Goal: Information Seeking & Learning: Learn about a topic

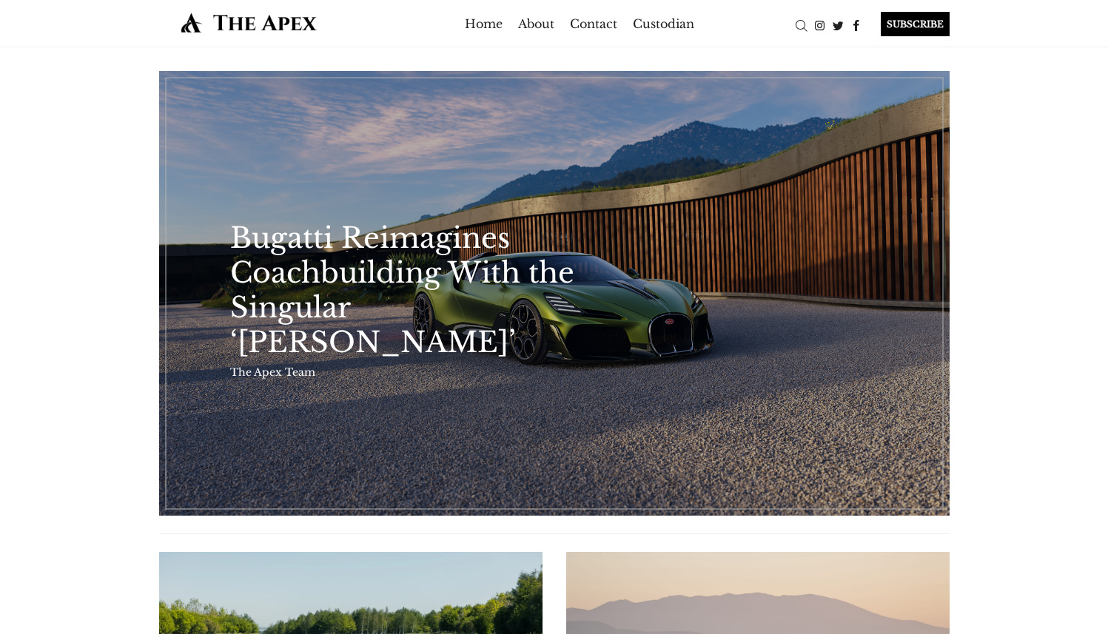
scroll to position [522, 0]
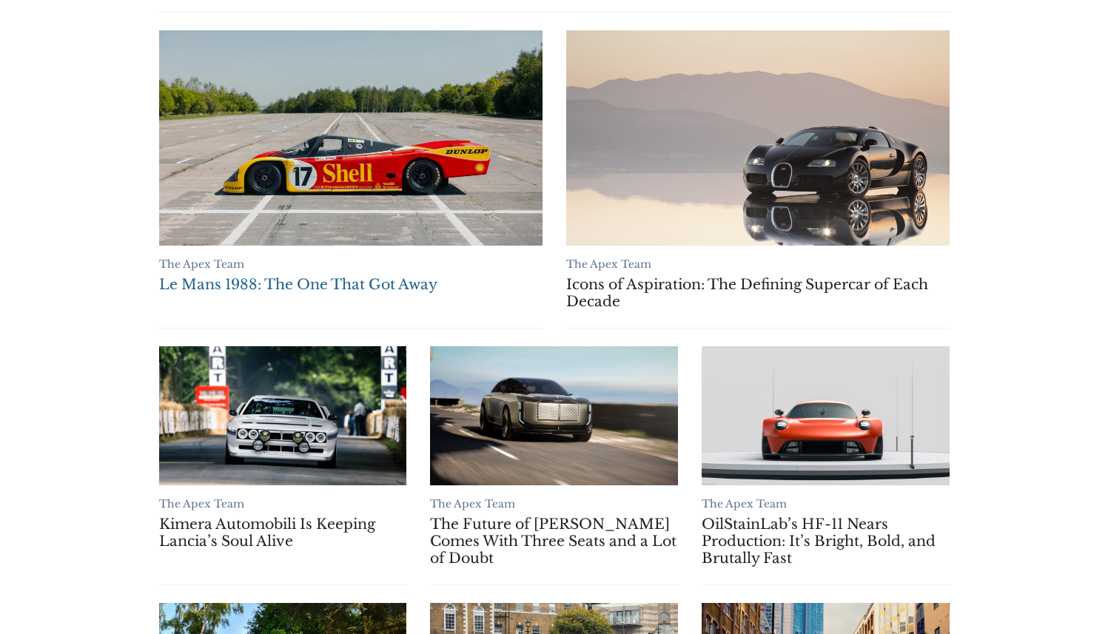
click at [436, 195] on link "Le Mans 1988: The One That Got Away" at bounding box center [350, 137] width 383 height 215
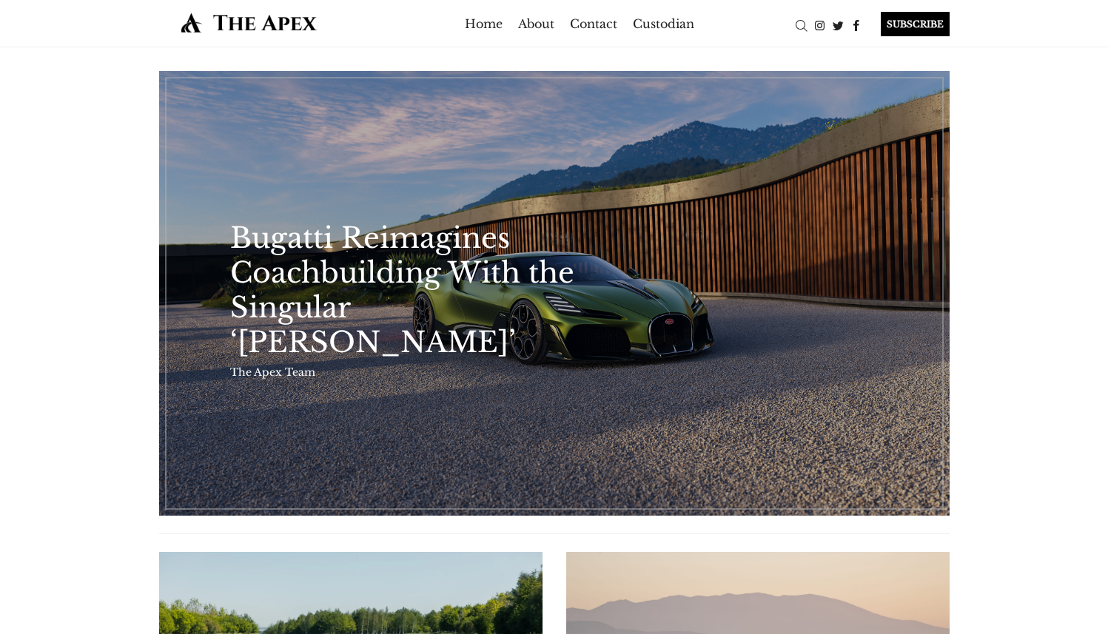
scroll to position [1241, 0]
